Goal: Task Accomplishment & Management: Manage account settings

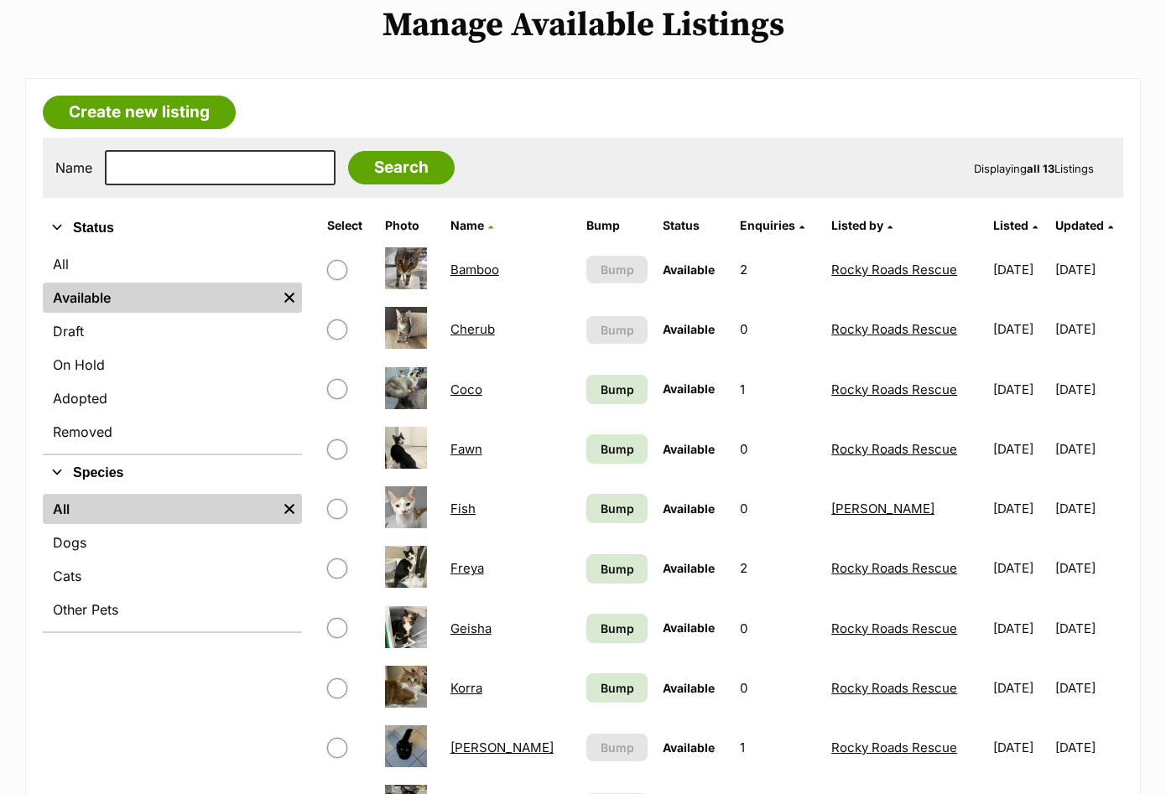
scroll to position [189, 0]
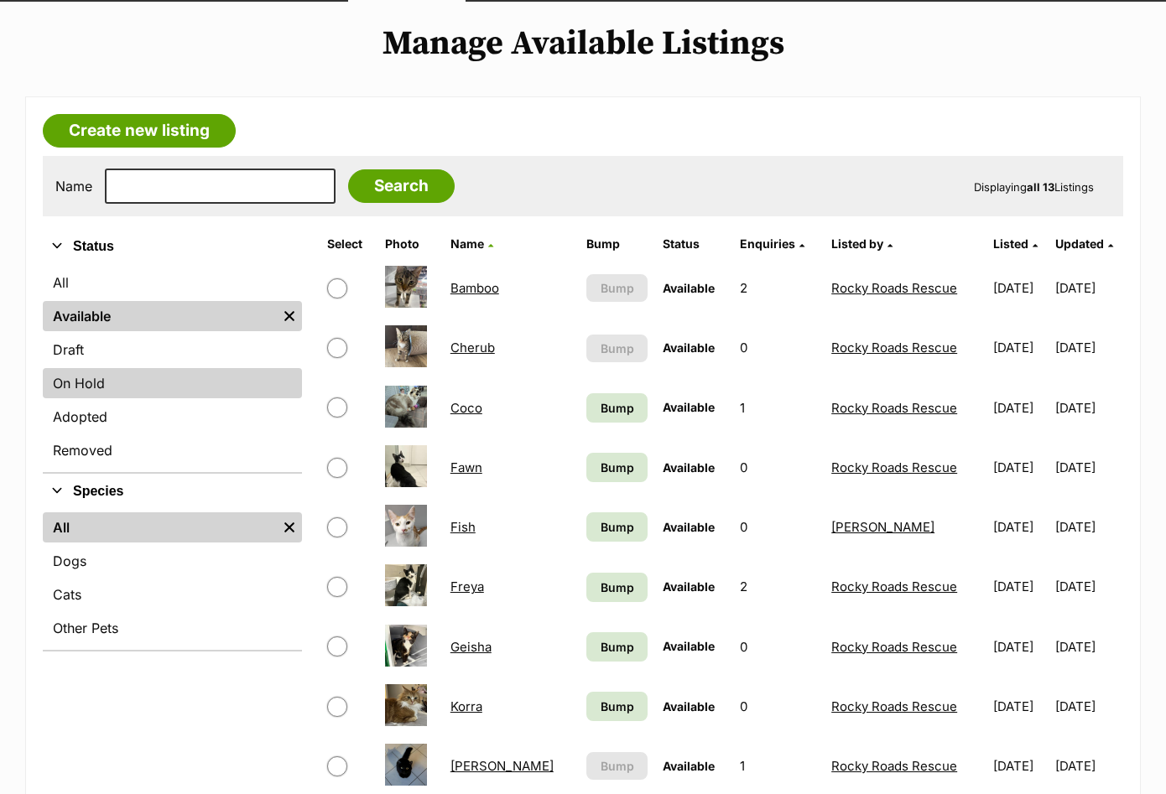
click at [150, 379] on link "On Hold" at bounding box center [172, 383] width 259 height 30
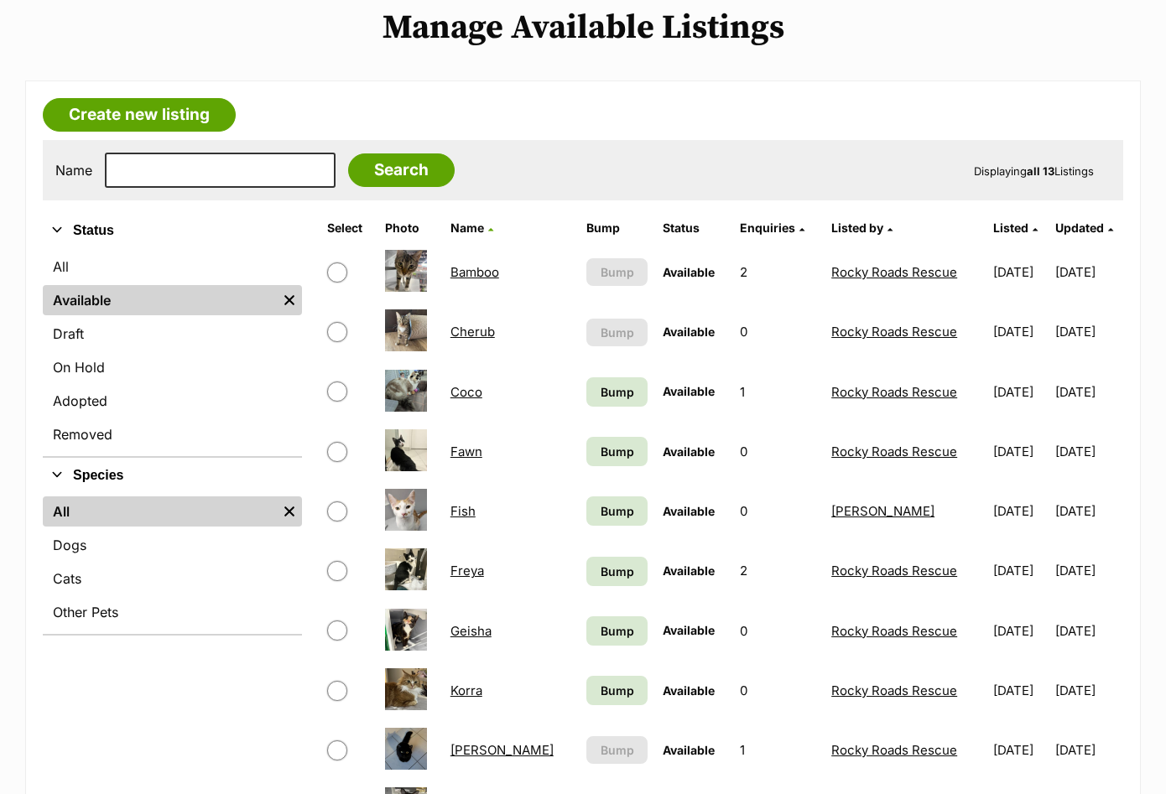
scroll to position [210, 0]
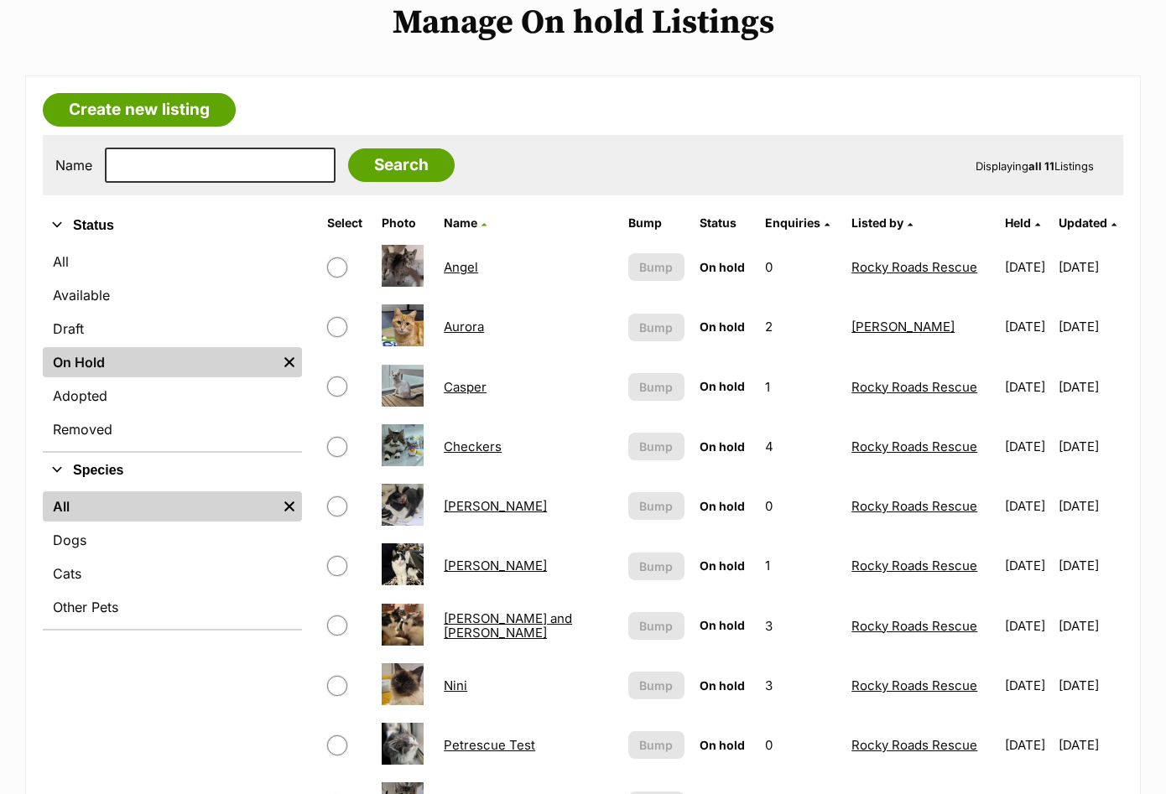
click at [335, 273] on input "checkbox" at bounding box center [337, 267] width 20 height 20
checkbox input "true"
click at [335, 439] on input "checkbox" at bounding box center [337, 447] width 20 height 20
checkbox input "true"
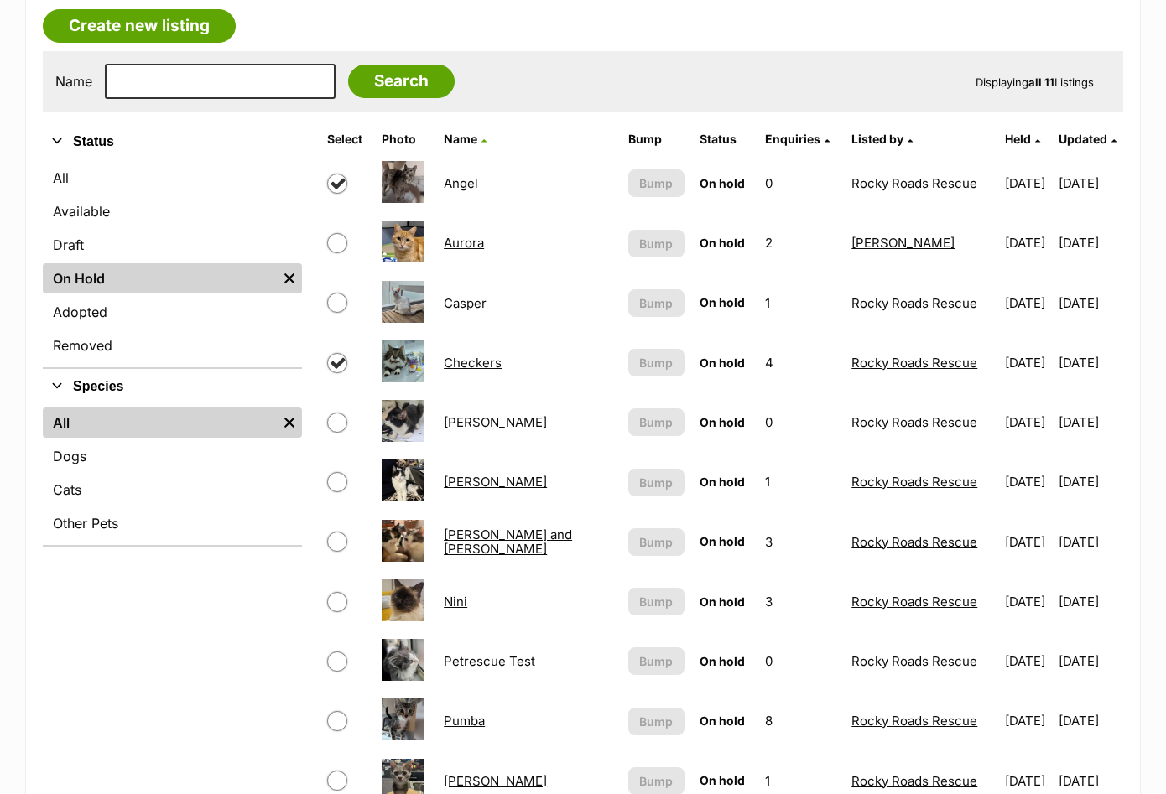
click at [338, 420] on input "checkbox" at bounding box center [337, 423] width 20 height 20
checkbox input "true"
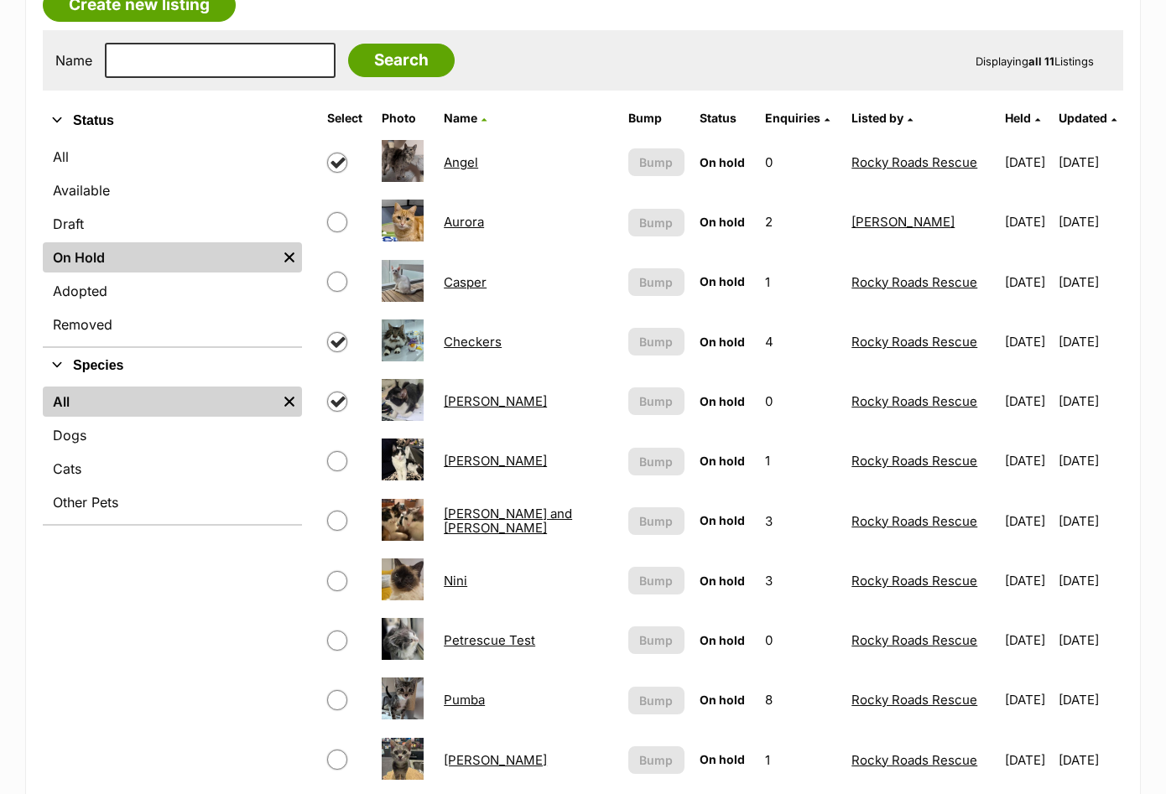
click at [338, 460] on input "checkbox" at bounding box center [337, 461] width 20 height 20
checkbox input "true"
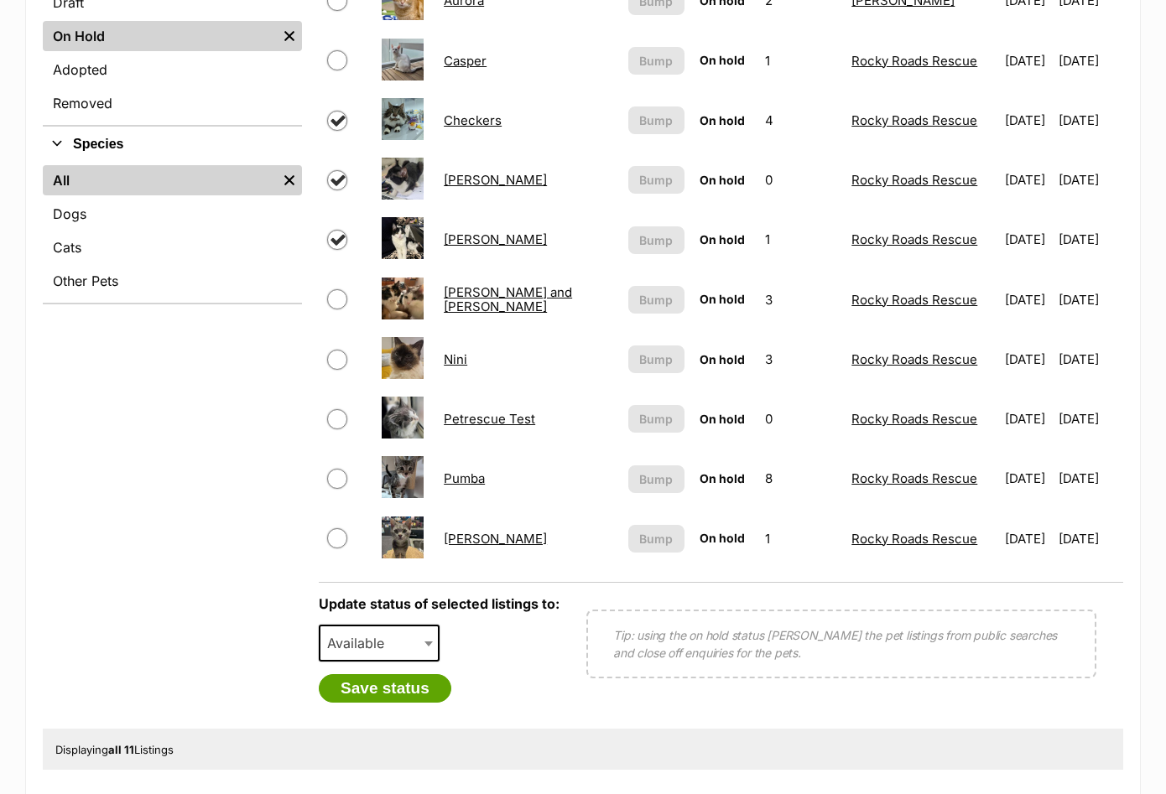
scroll to position [545, 0]
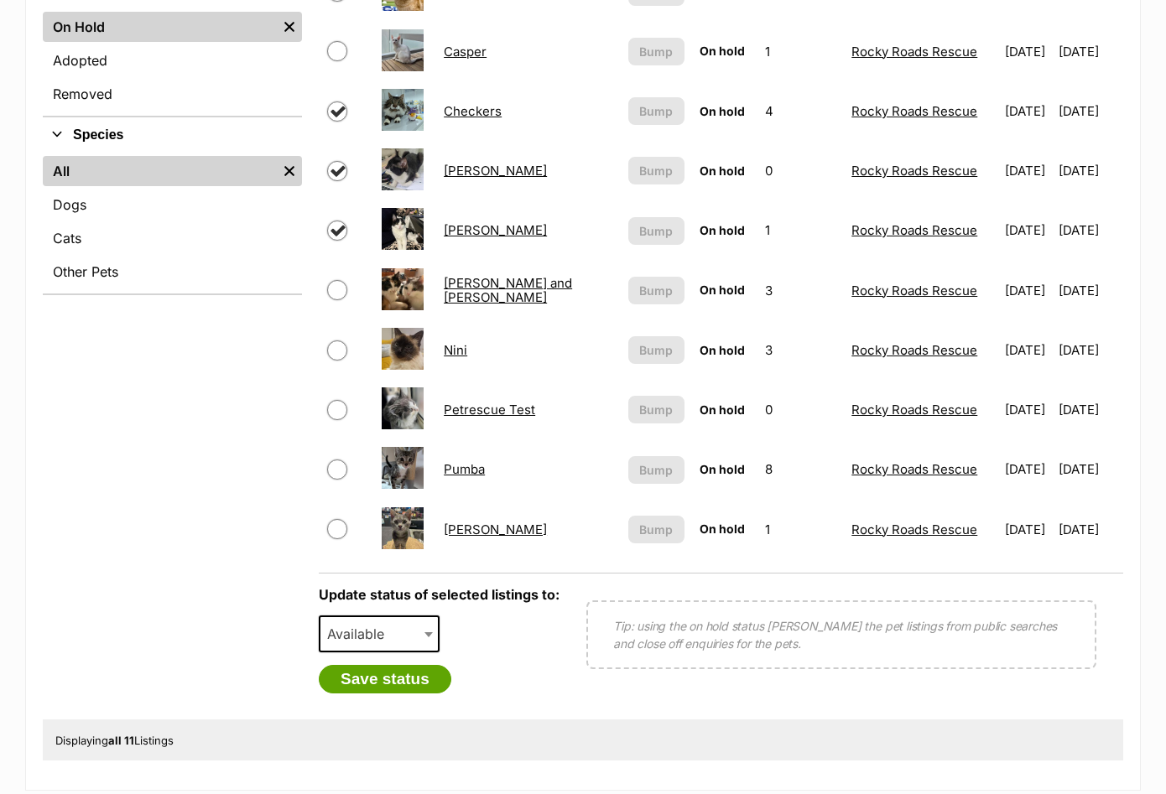
click at [336, 471] on input "checkbox" at bounding box center [337, 470] width 20 height 20
checkbox input "true"
click at [330, 522] on input "checkbox" at bounding box center [337, 529] width 20 height 20
checkbox input "true"
click at [357, 641] on span "Available" at bounding box center [360, 633] width 81 height 23
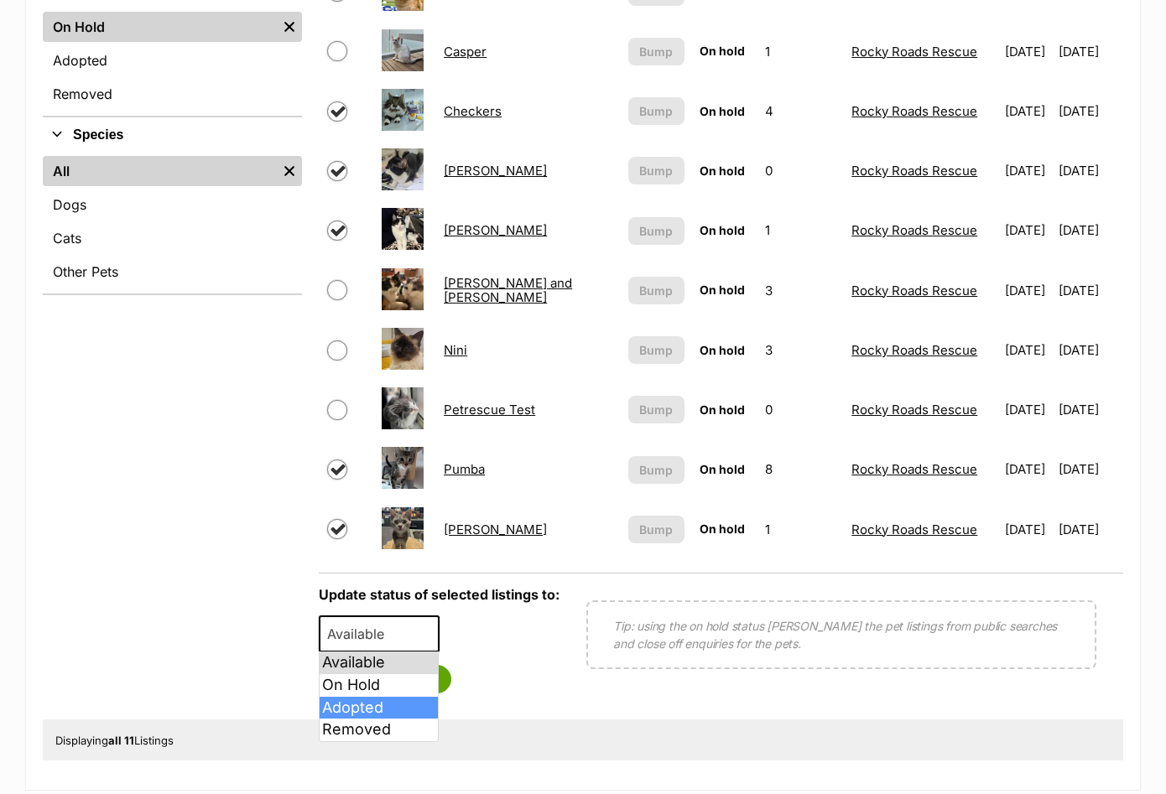
select select "rehomed"
click at [391, 688] on button "Save status" at bounding box center [385, 679] width 132 height 29
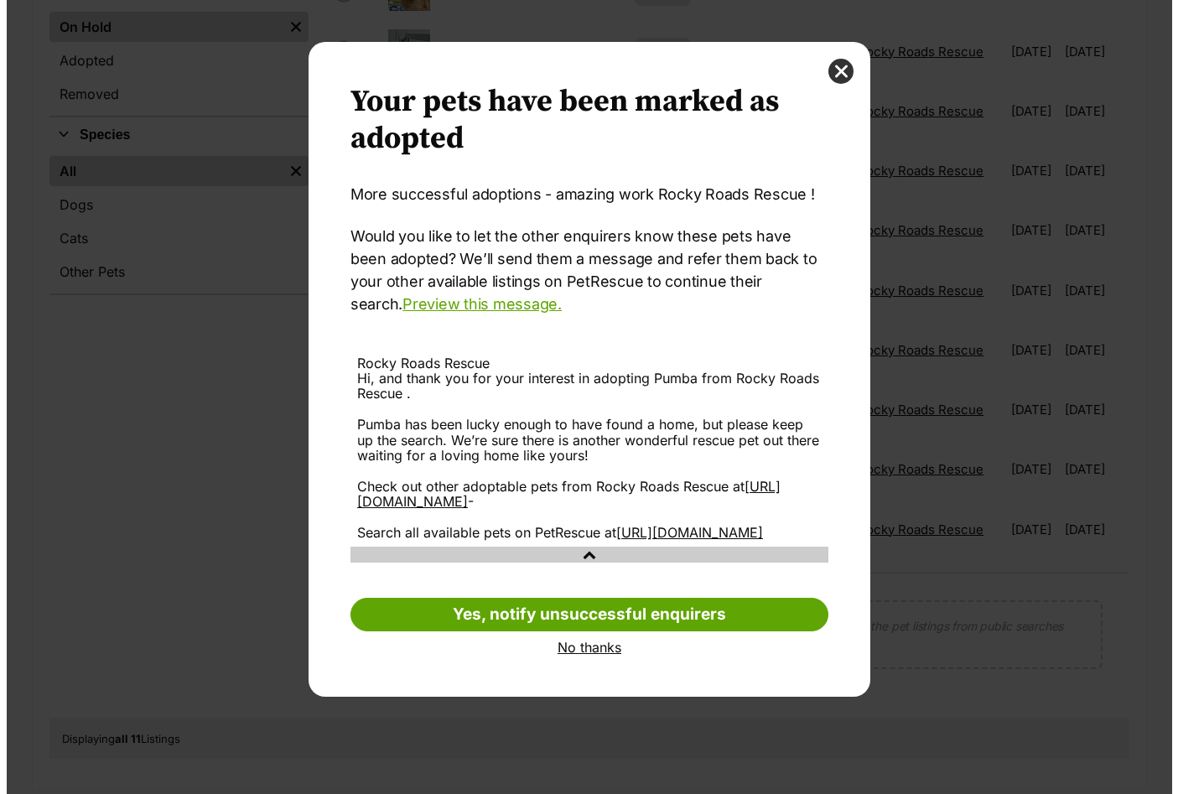
scroll to position [0, 0]
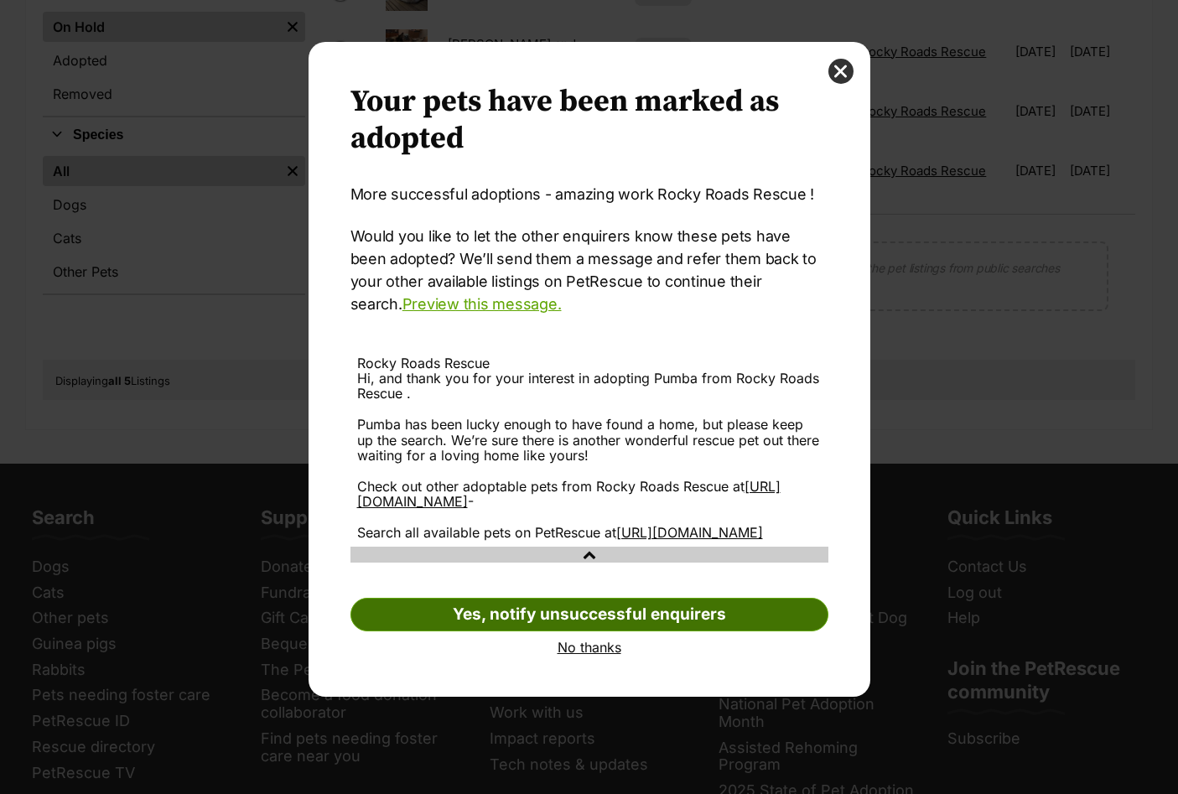
click at [600, 631] on link "Yes, notify unsuccessful enquirers" at bounding box center [590, 615] width 478 height 34
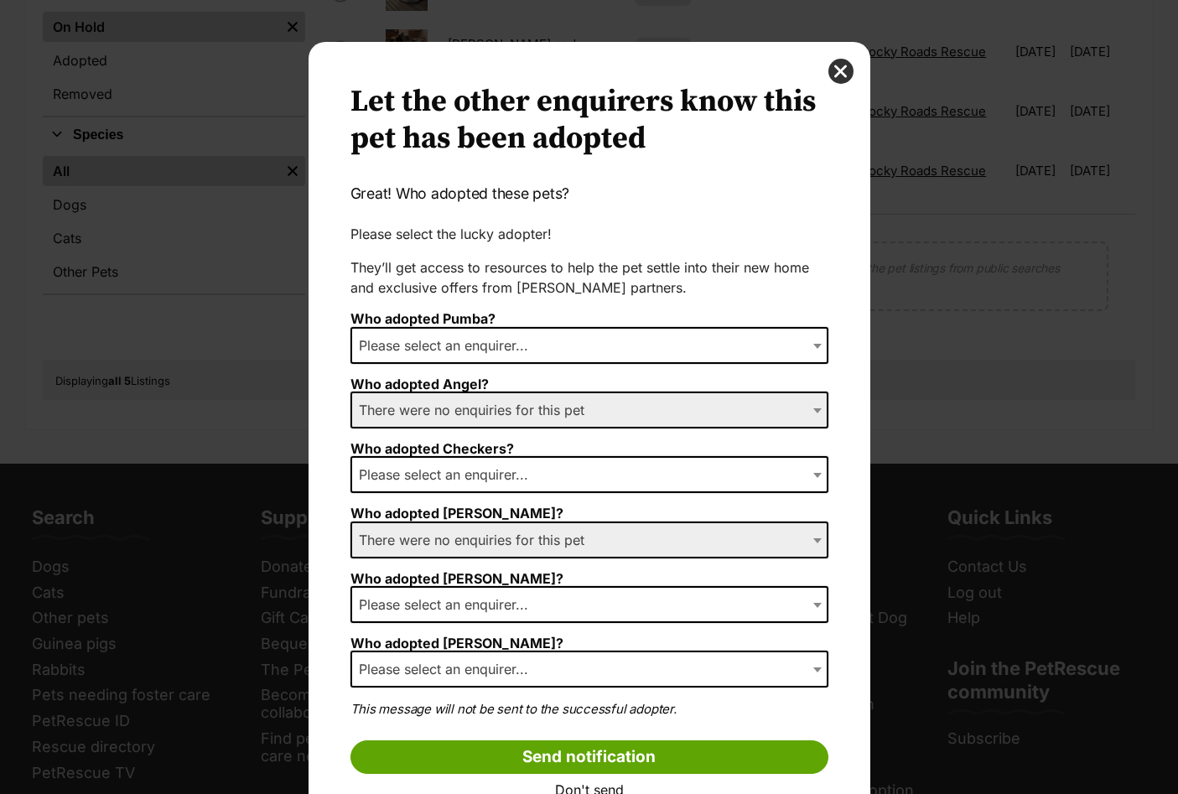
click at [503, 349] on span "Please select an enquirer..." at bounding box center [448, 345] width 193 height 23
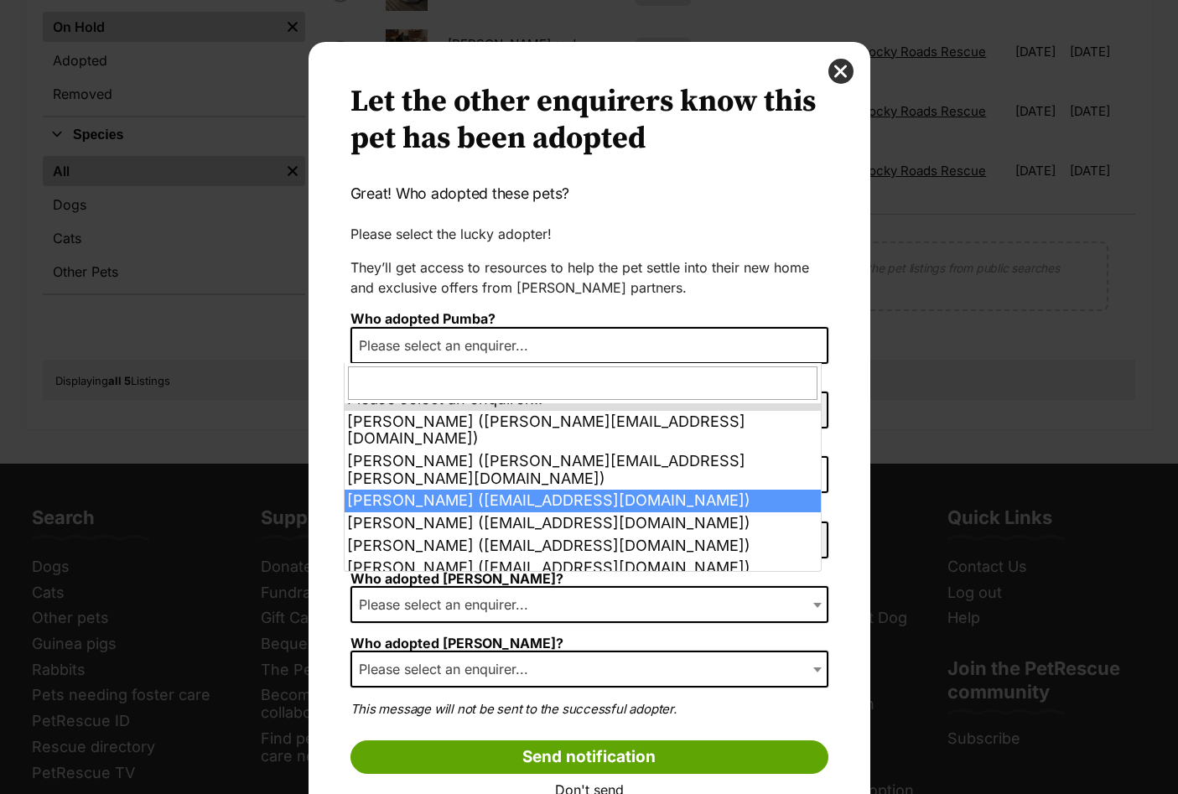
scroll to position [56, 0]
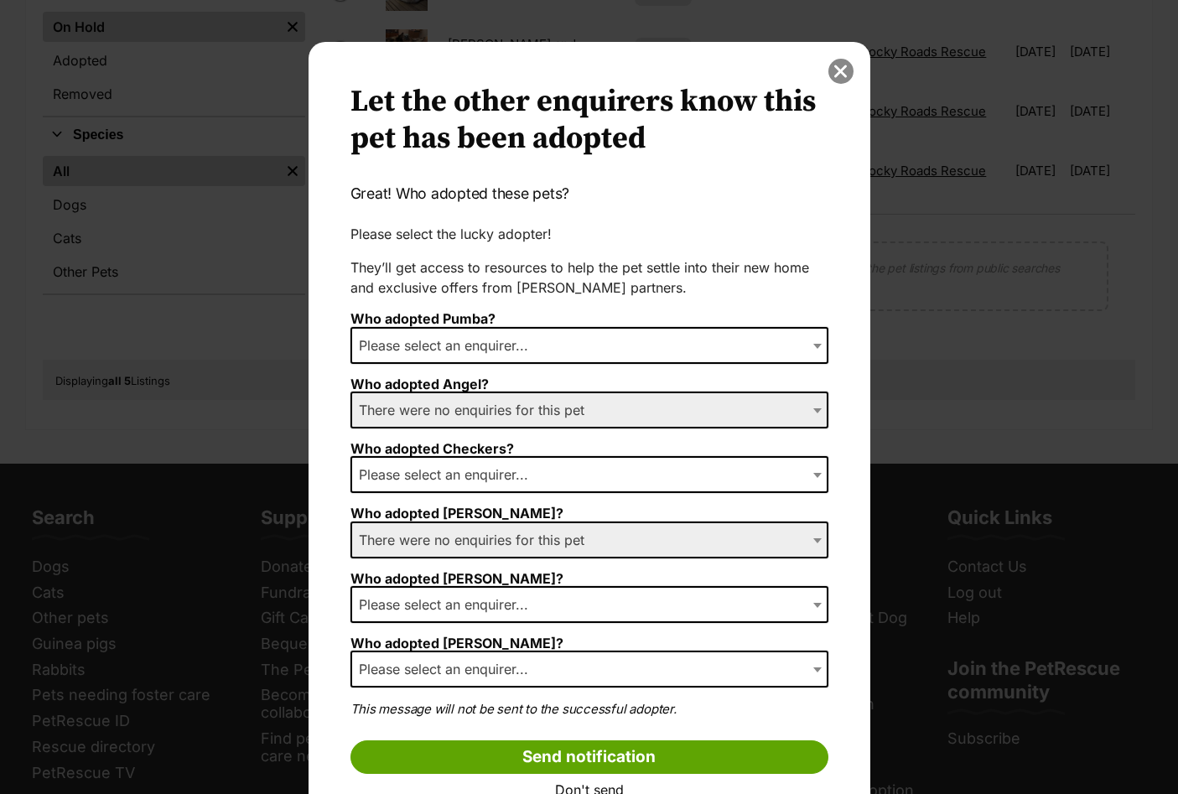
click at [837, 65] on button "close" at bounding box center [841, 71] width 25 height 25
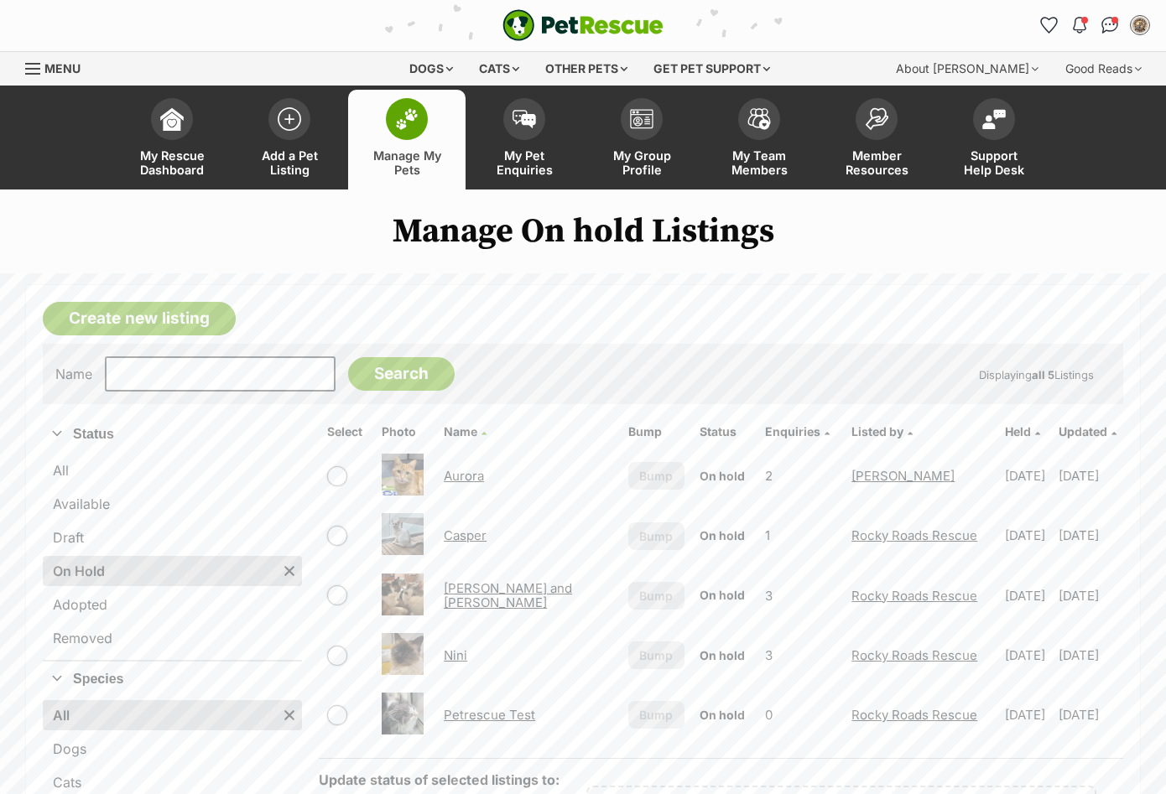
scroll to position [0, 0]
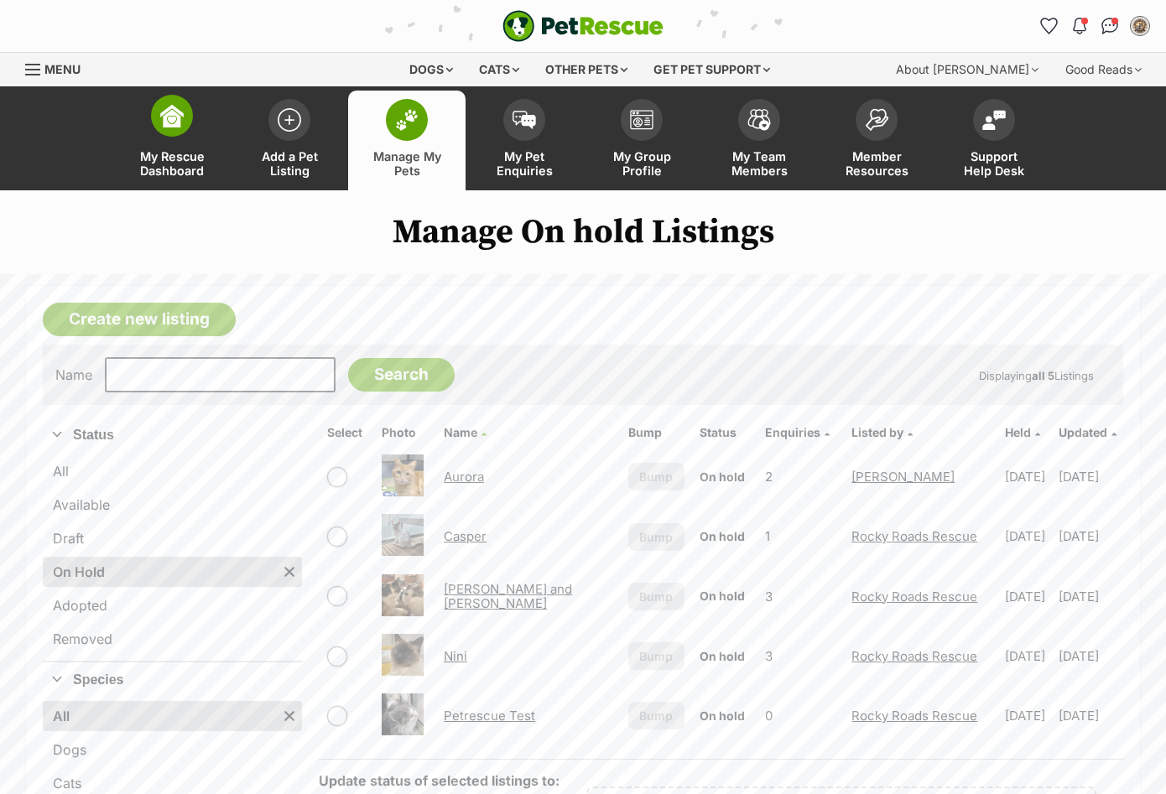
click at [176, 127] on img at bounding box center [171, 115] width 23 height 23
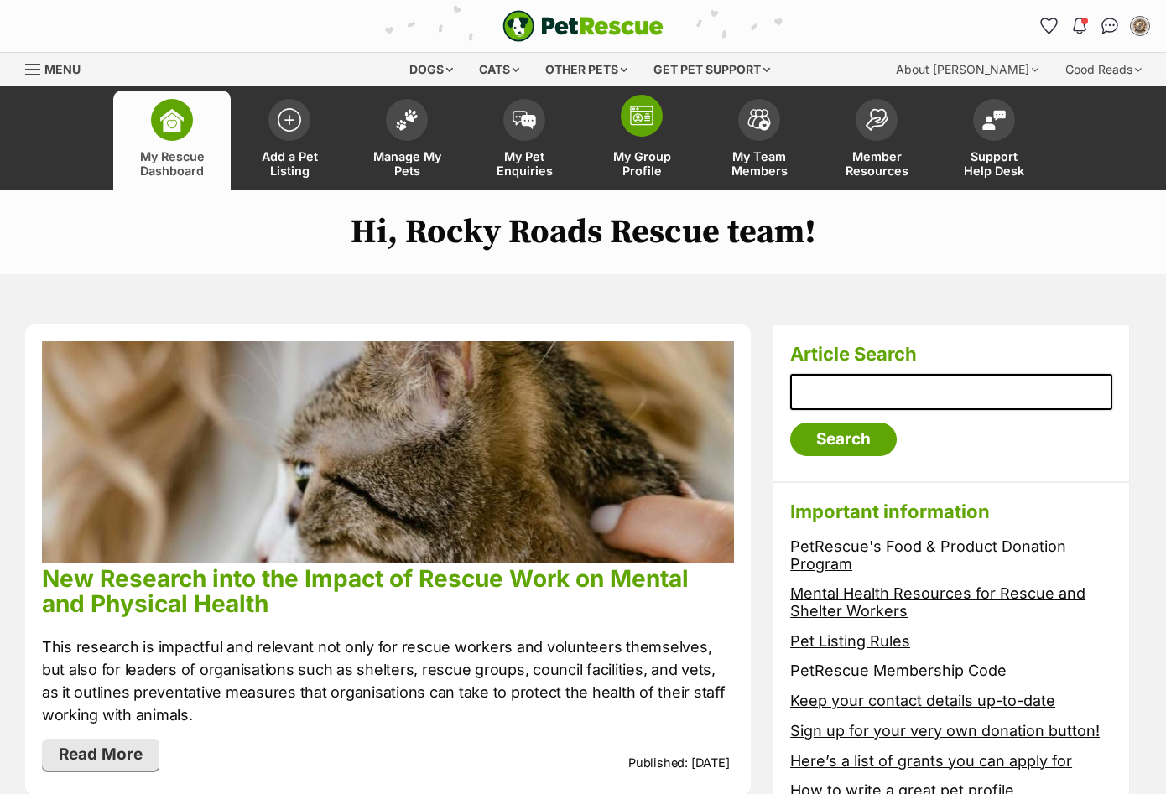
click at [626, 140] on link "My Group Profile" at bounding box center [641, 141] width 117 height 100
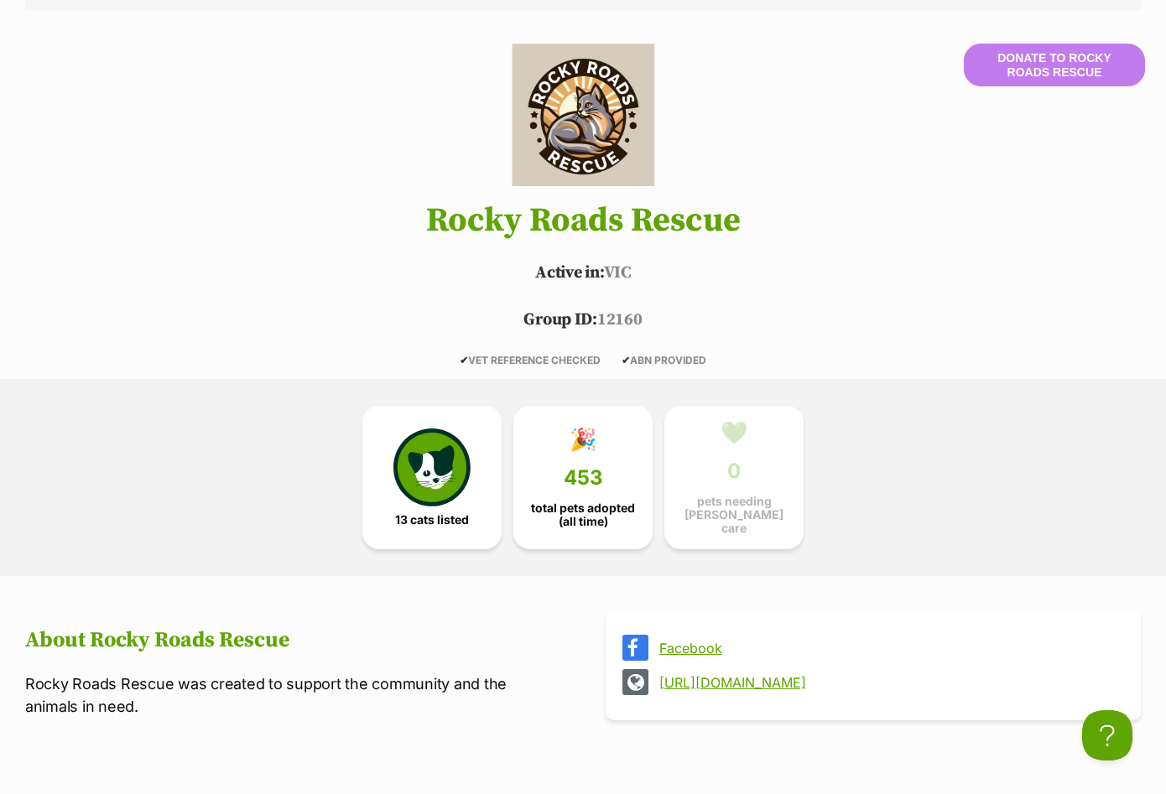
scroll to position [63, 0]
